Goal: Transaction & Acquisition: Purchase product/service

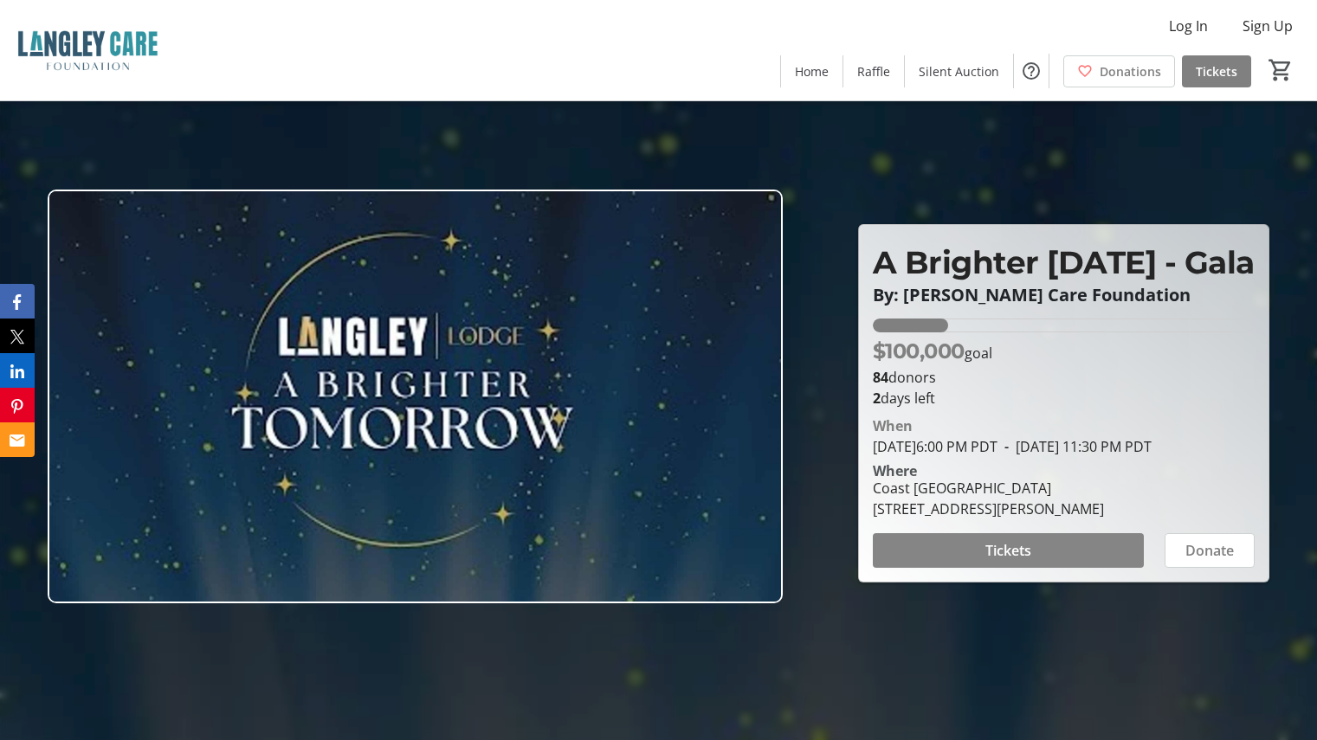
click at [1037, 571] on span at bounding box center [1008, 551] width 271 height 42
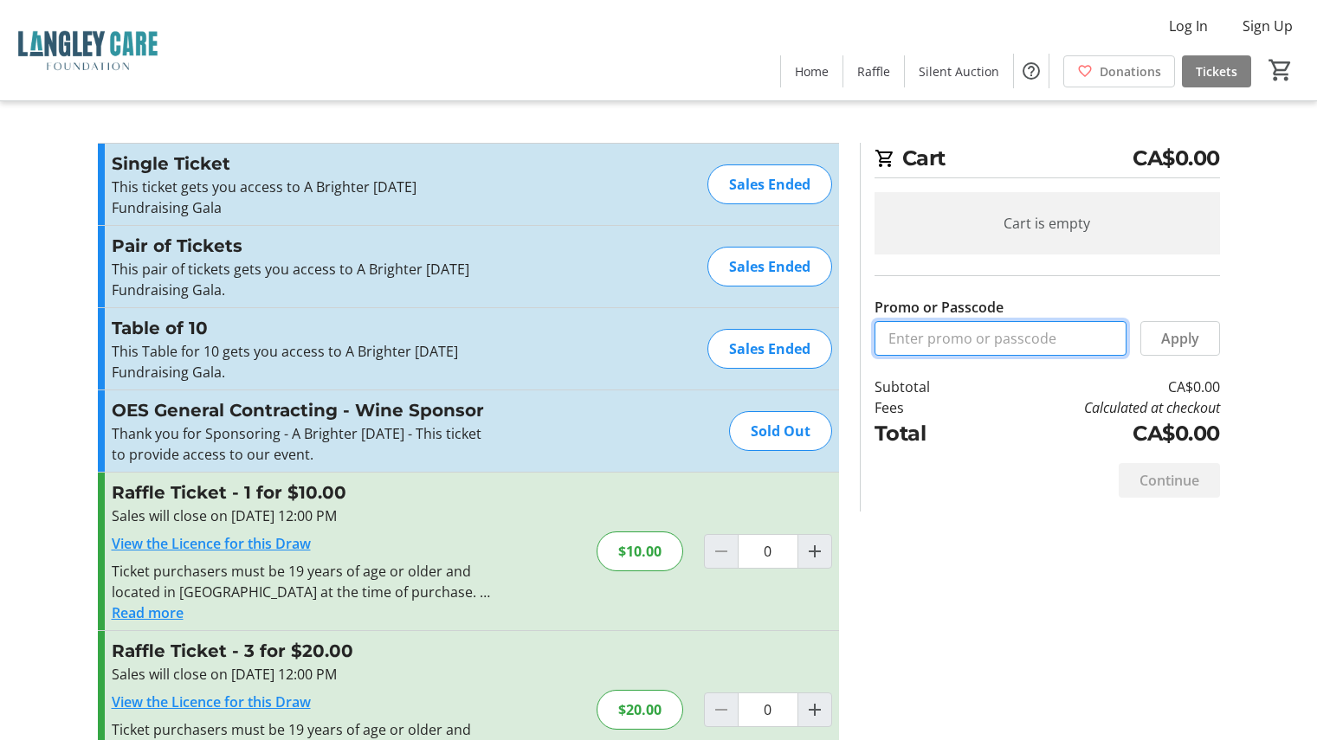
click at [1016, 343] on input "Promo or Passcode" at bounding box center [1000, 338] width 252 height 35
type input "Softlanding2025"
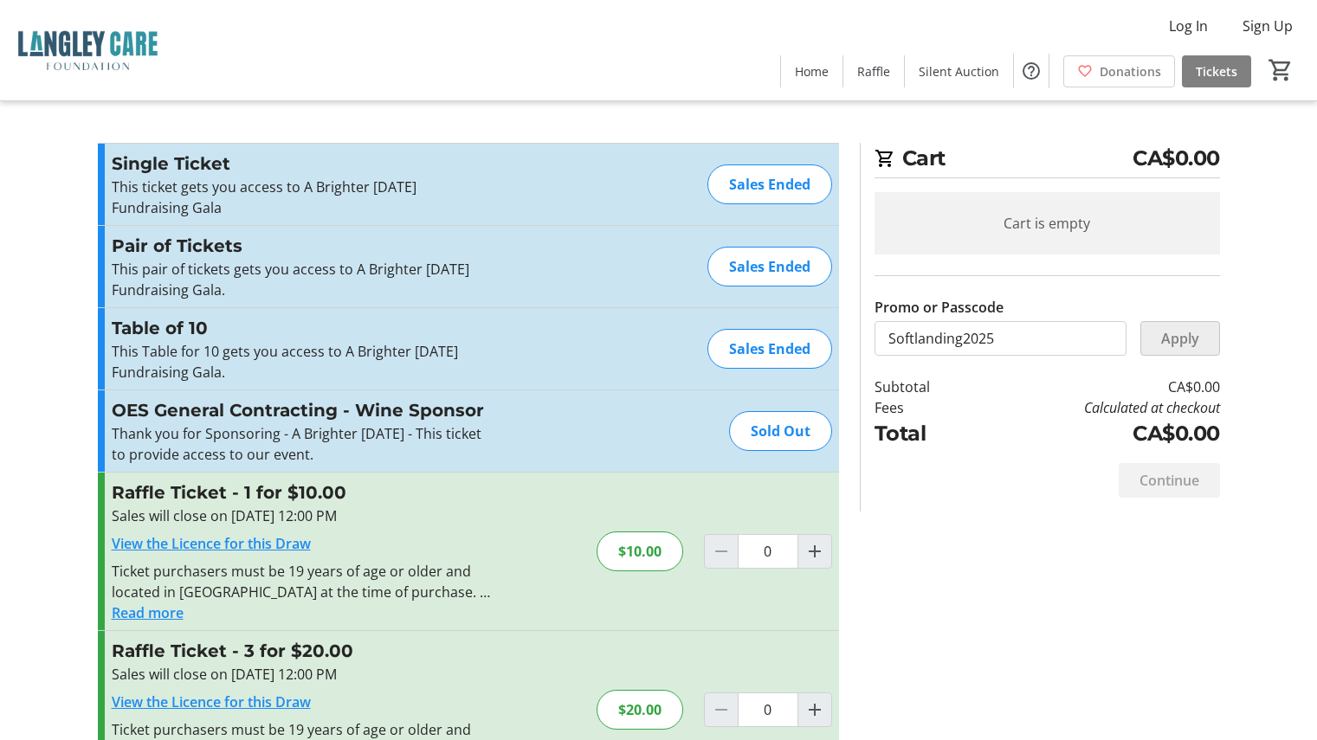
click at [1170, 333] on span "Apply" at bounding box center [1180, 338] width 38 height 21
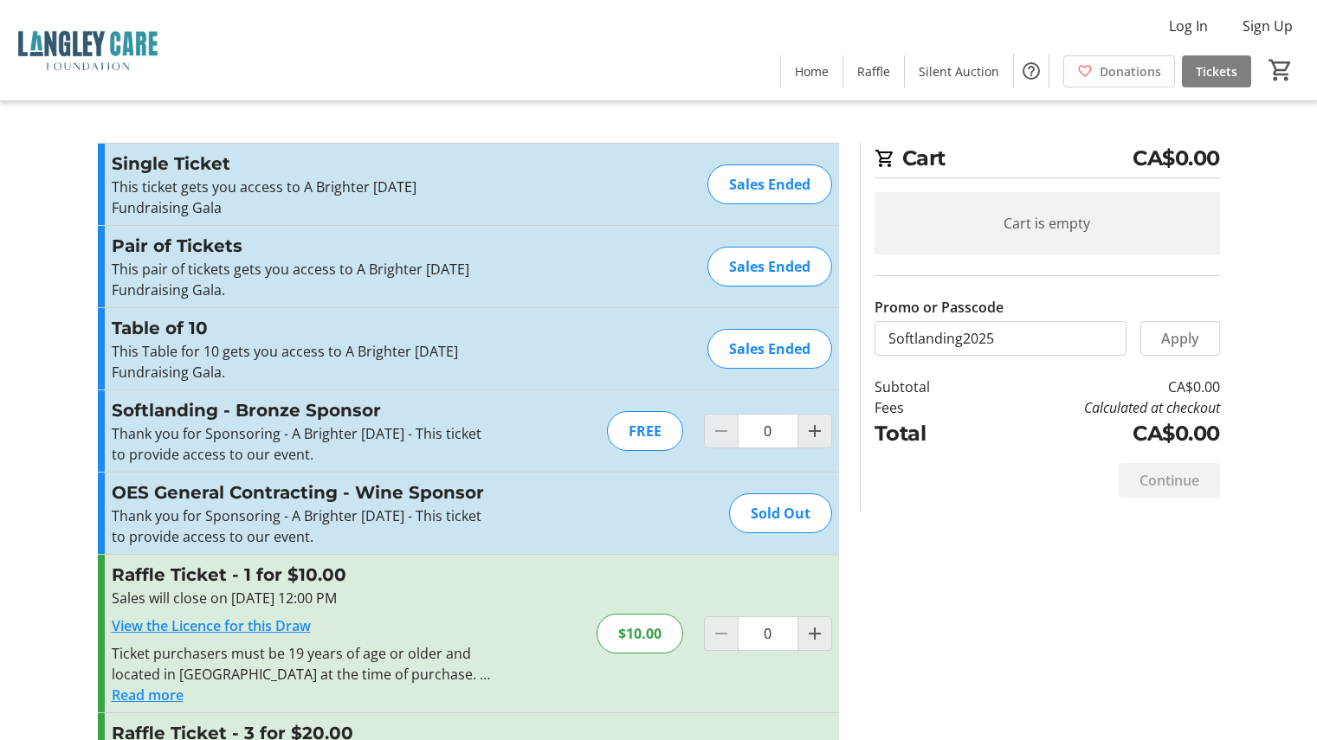
click at [86, 177] on tr-checkout-feature-upsell-ui "Cart CA$0.00 Cart is empty Promo or Passcode Apply Subtotal CA$0.00 Fees Calcul…" at bounding box center [658, 604] width 1317 height 1209
